Goal: Find specific page/section: Find specific page/section

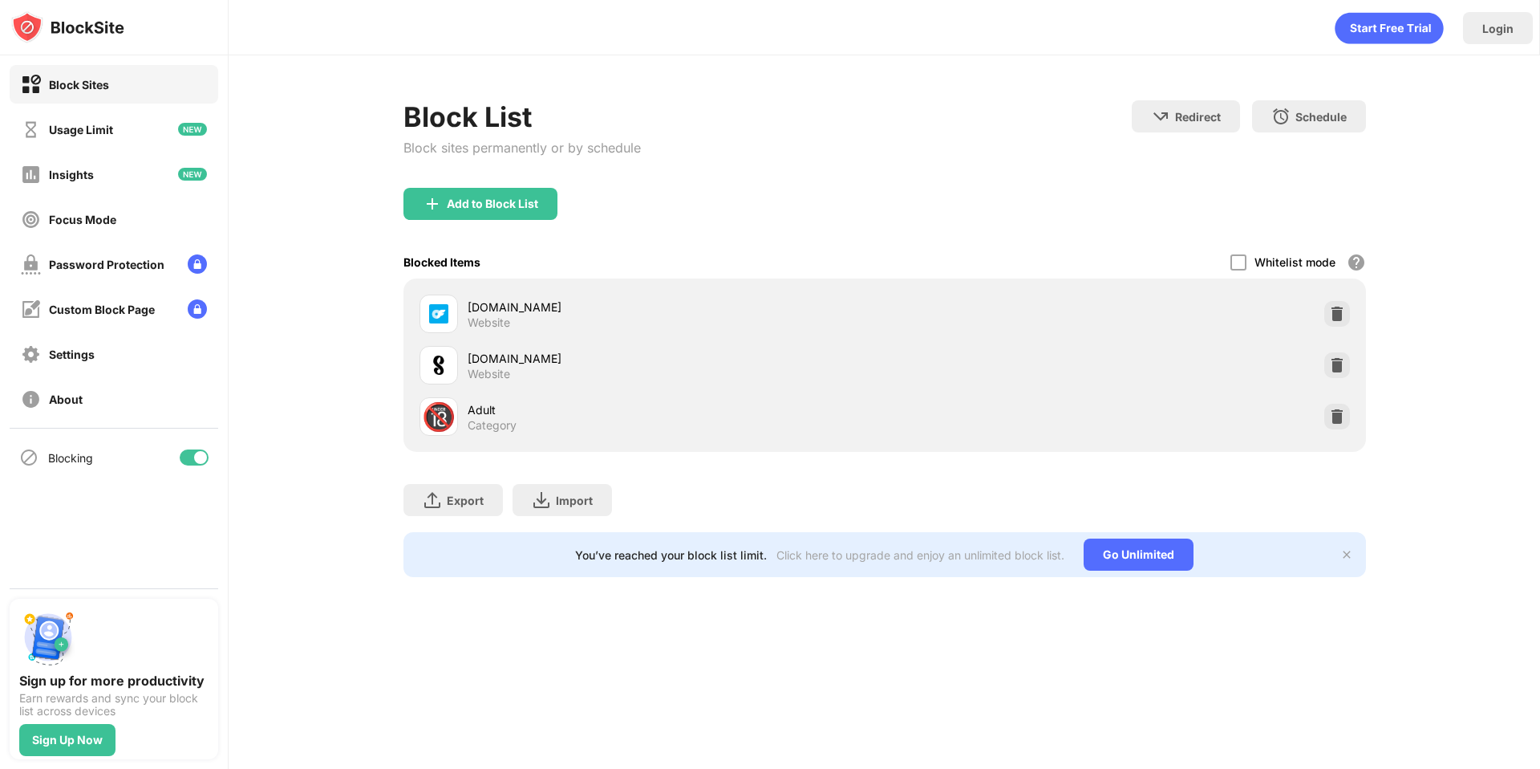
click at [201, 461] on div at bounding box center [200, 457] width 13 height 13
